Goal: Task Accomplishment & Management: Manage account settings

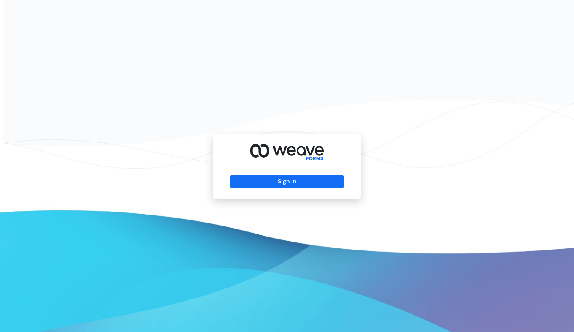
click at [257, 168] on div "Sign In" at bounding box center [287, 166] width 148 height 65
click at [257, 173] on div "Sign In" at bounding box center [287, 166] width 148 height 65
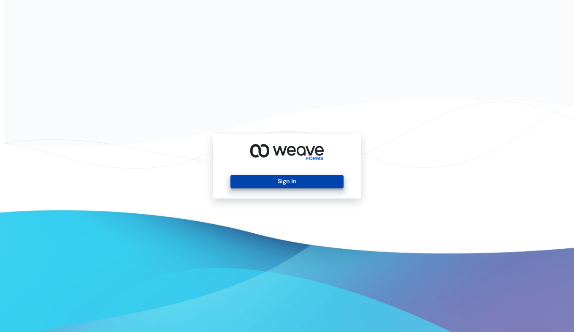
click at [255, 178] on button "Sign In" at bounding box center [286, 182] width 113 height 14
